Goal: Task Accomplishment & Management: Manage account settings

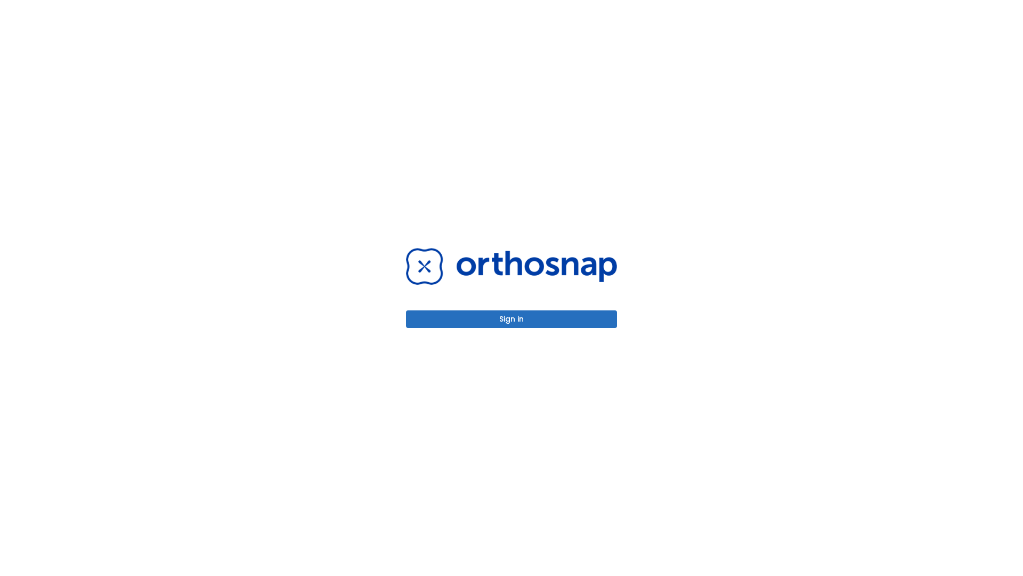
click at [512, 319] on button "Sign in" at bounding box center [511, 319] width 211 height 18
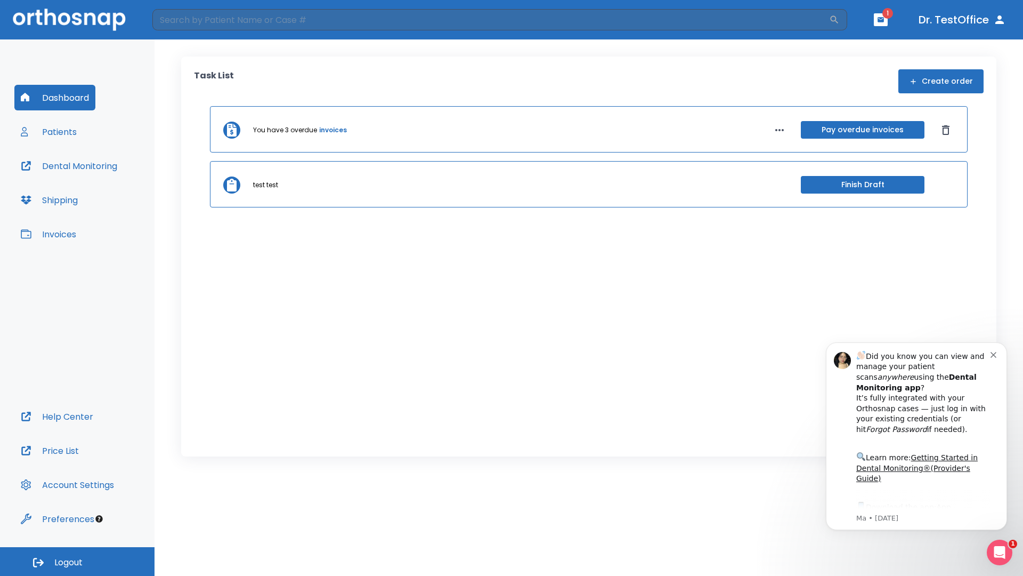
click at [77, 561] on span "Logout" at bounding box center [68, 562] width 28 height 12
